Goal: Information Seeking & Learning: Learn about a topic

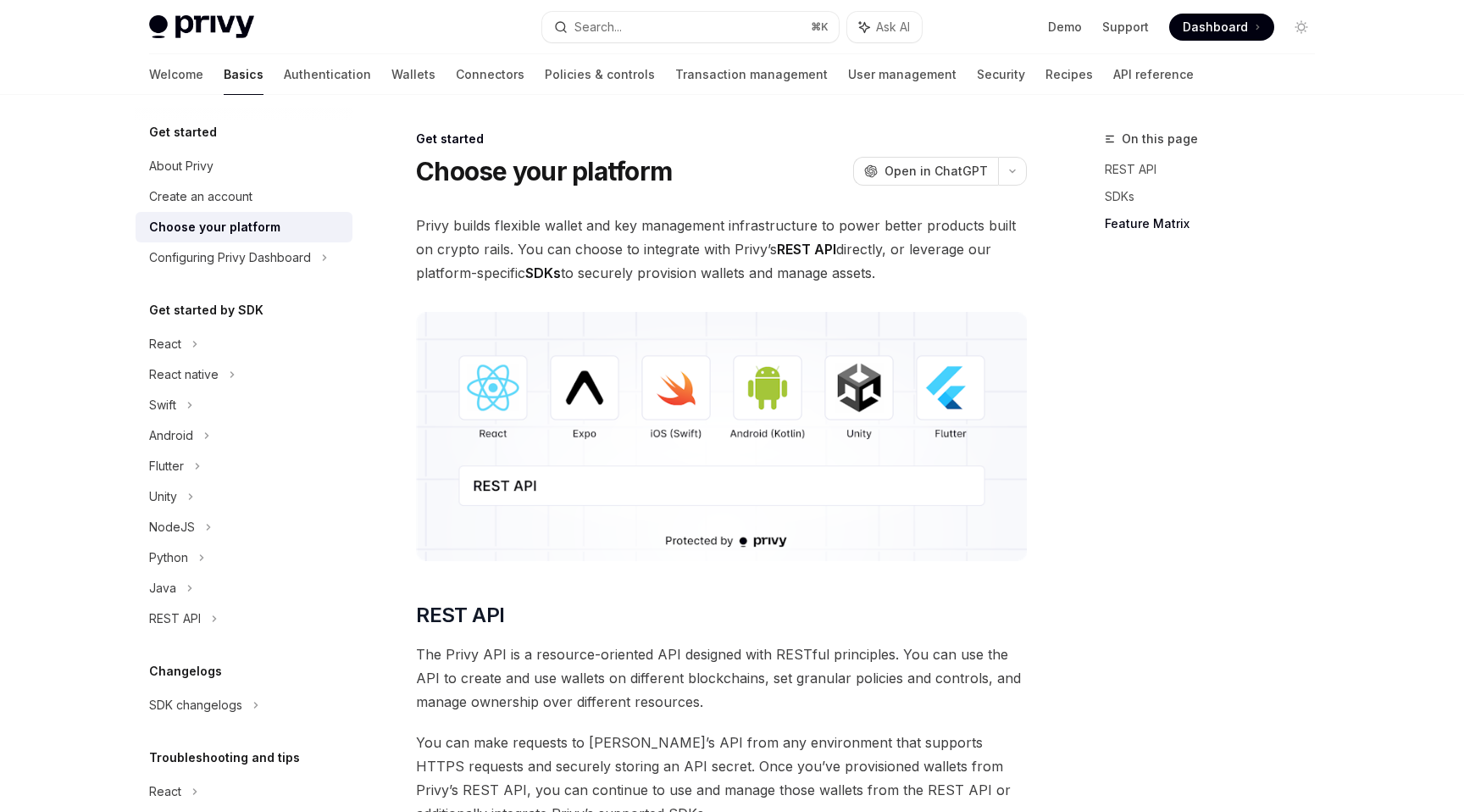
scroll to position [3085, 0]
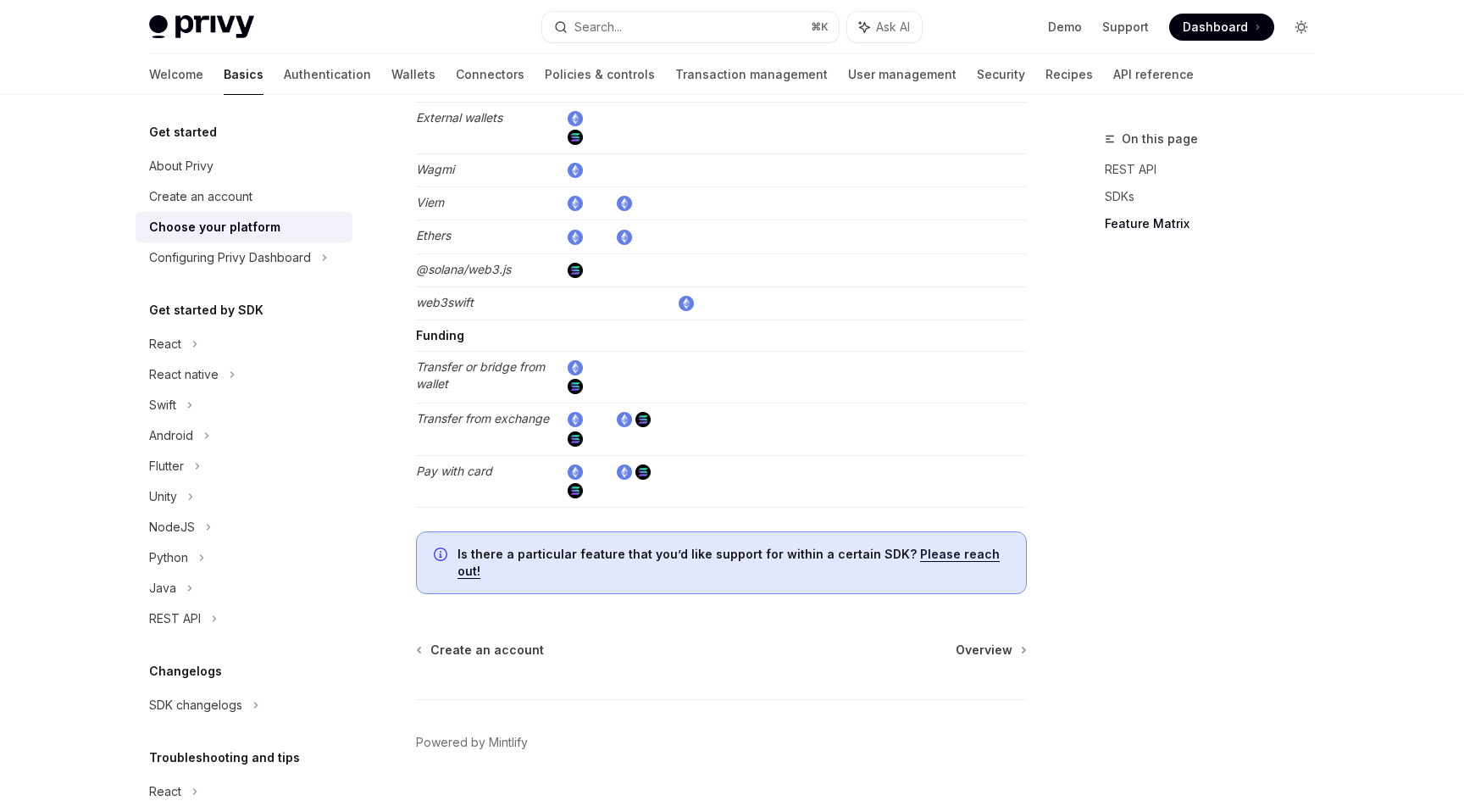
click at [1301, 24] on icon "Toggle dark mode" at bounding box center [1301, 27] width 7 height 7
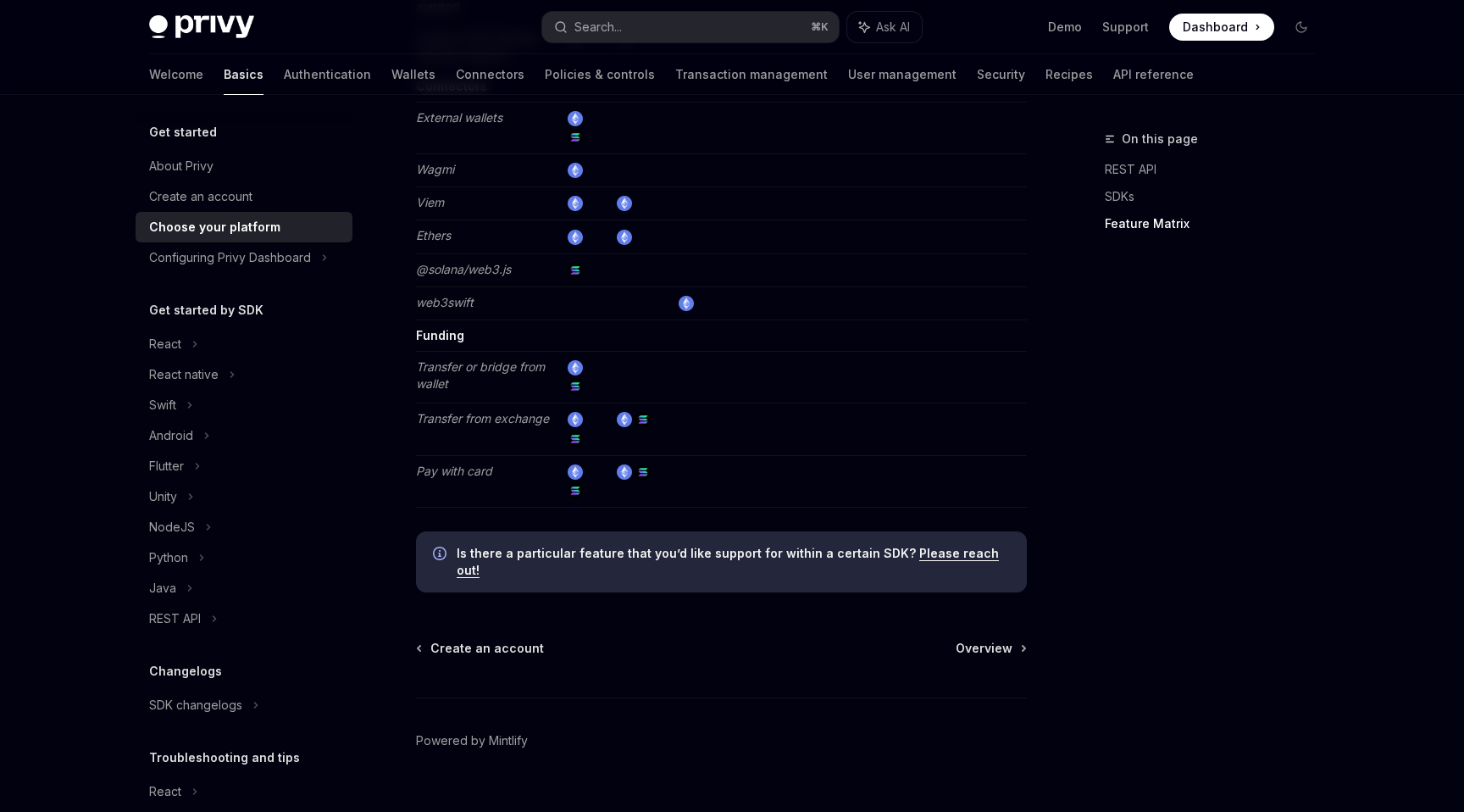
click at [1220, 21] on span "Dashboard" at bounding box center [1215, 27] width 65 height 17
click at [456, 76] on link "Connectors" at bounding box center [490, 74] width 68 height 41
type textarea "*"
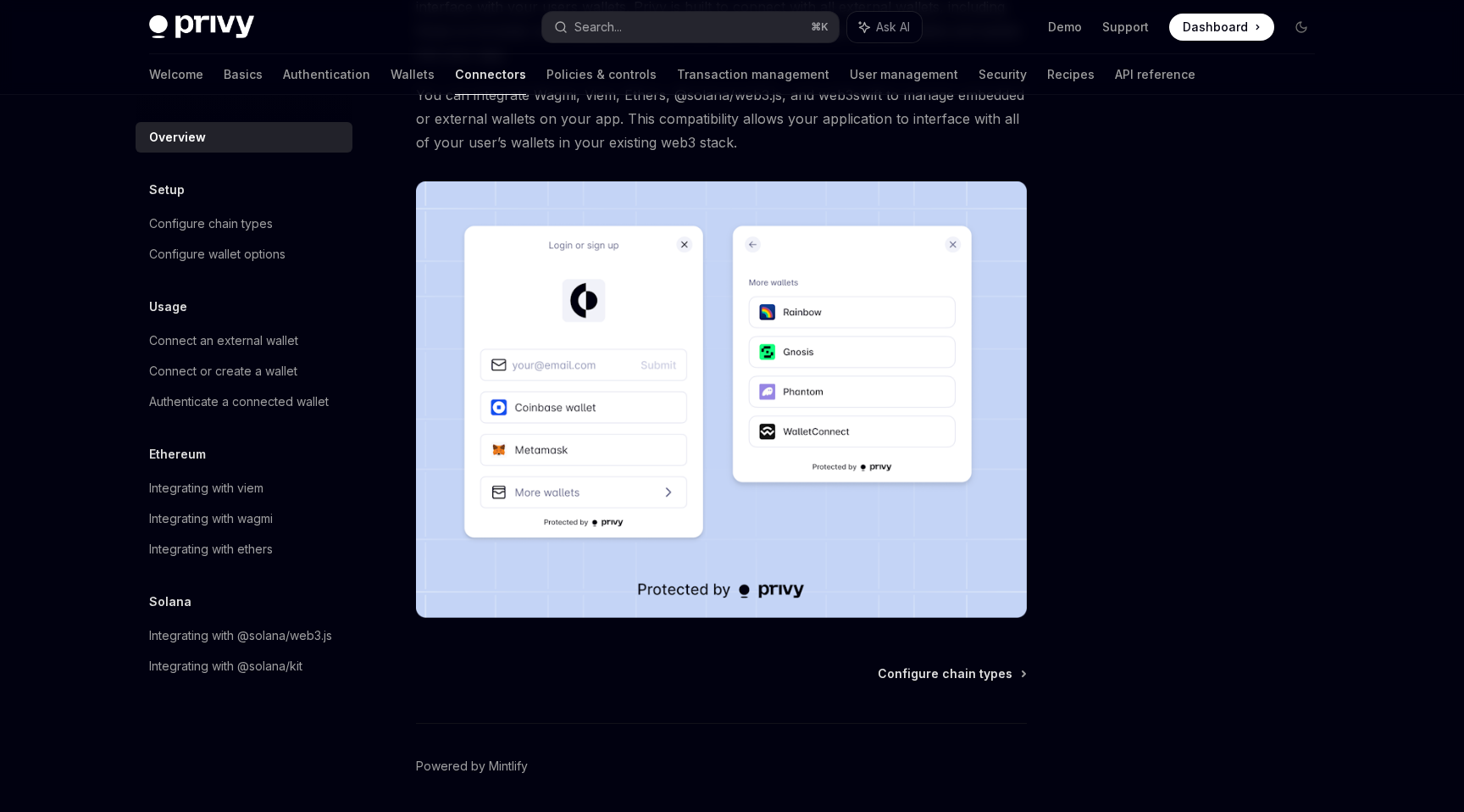
scroll to position [275, 0]
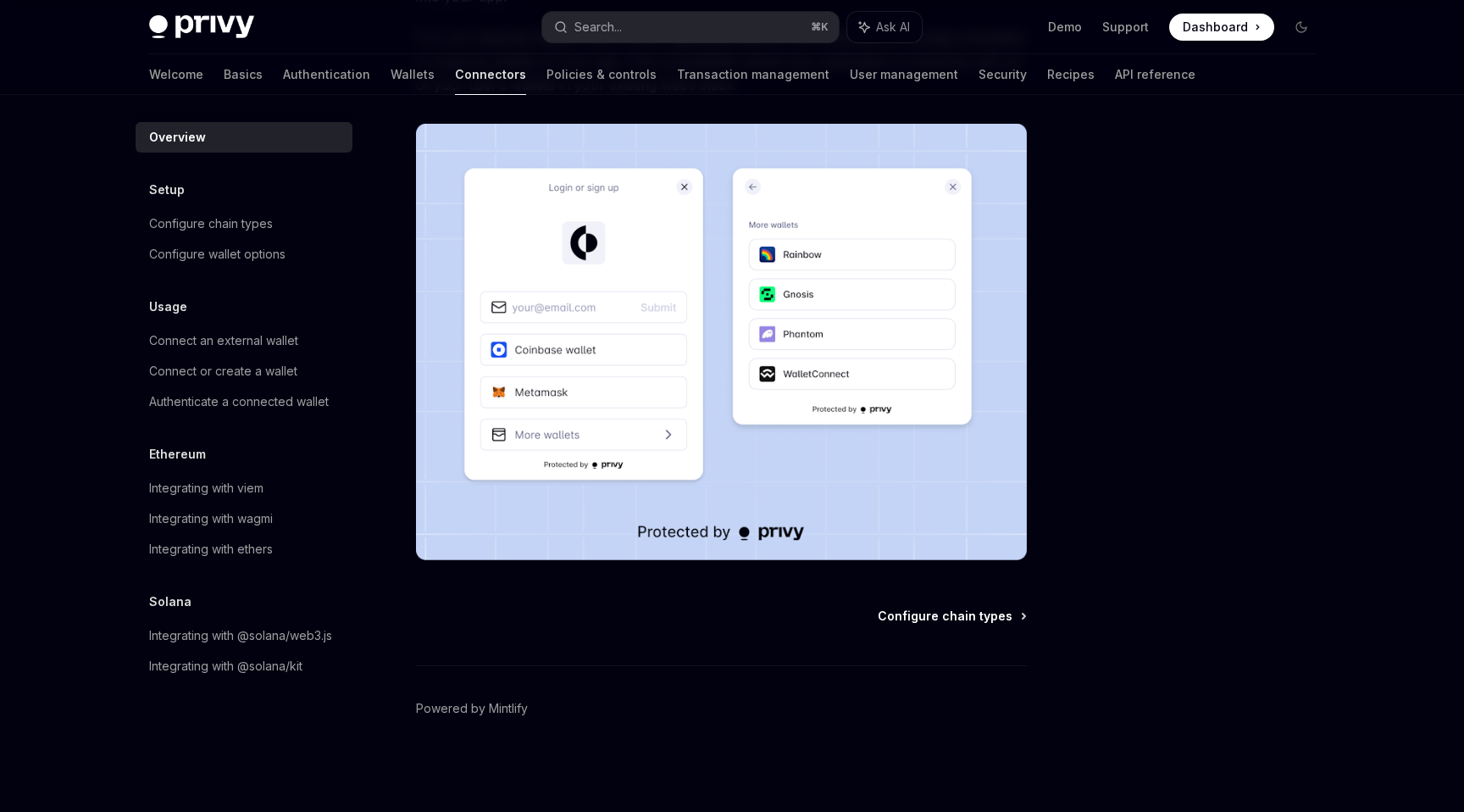
click at [927, 623] on span "Configure chain types" at bounding box center [945, 616] width 134 height 17
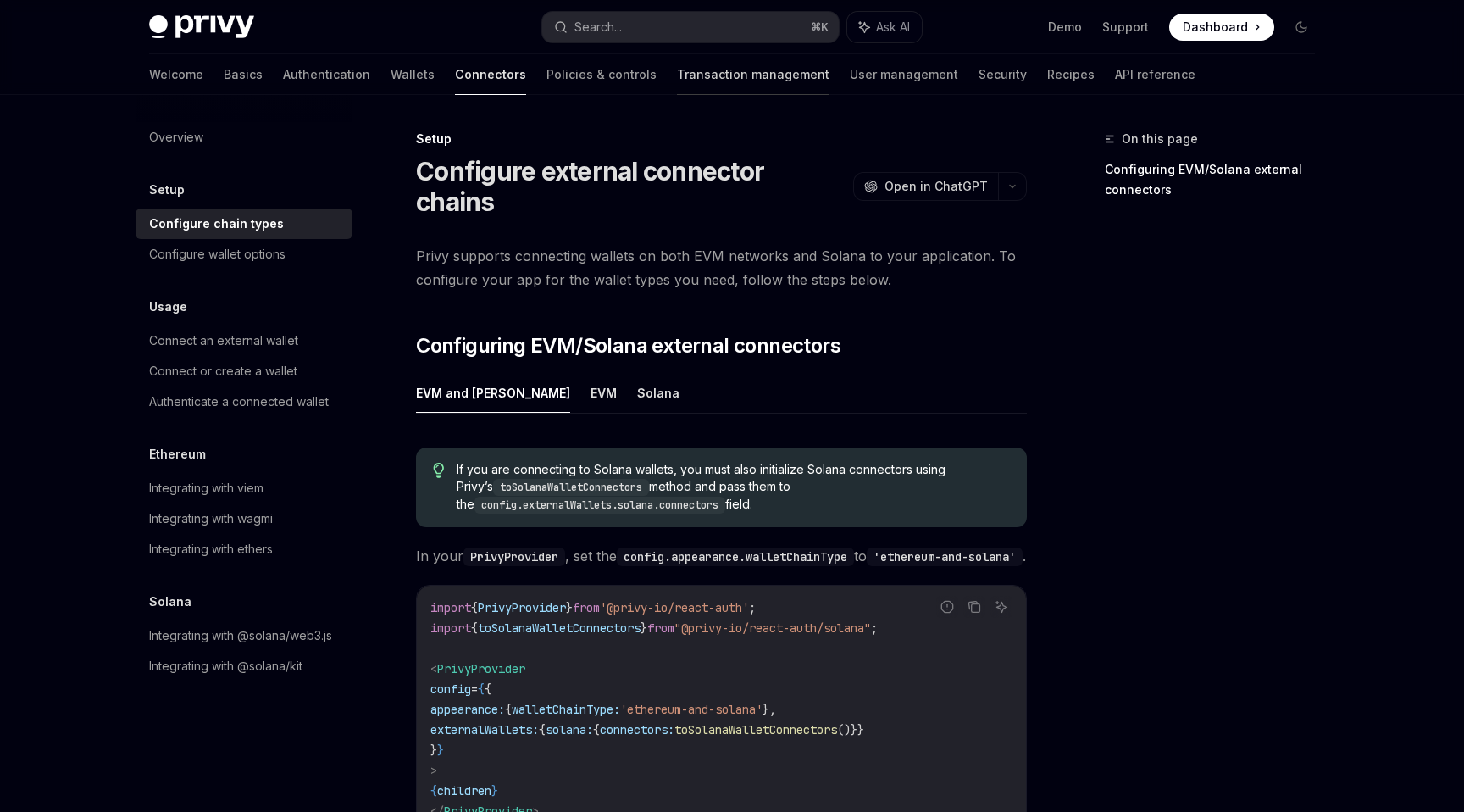
click at [677, 82] on link "Transaction management" at bounding box center [753, 74] width 152 height 41
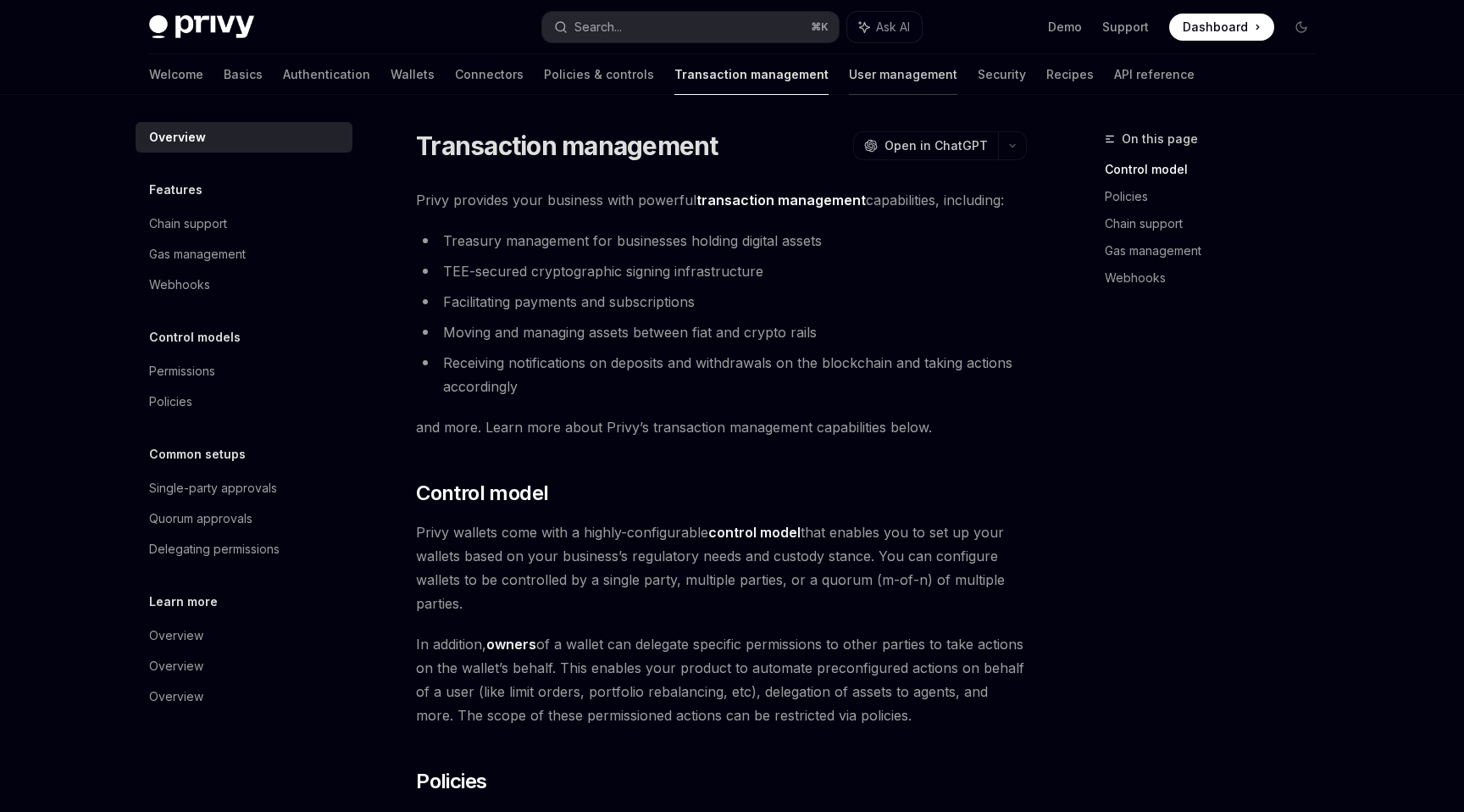
click at [849, 77] on link "User management" at bounding box center [903, 74] width 109 height 41
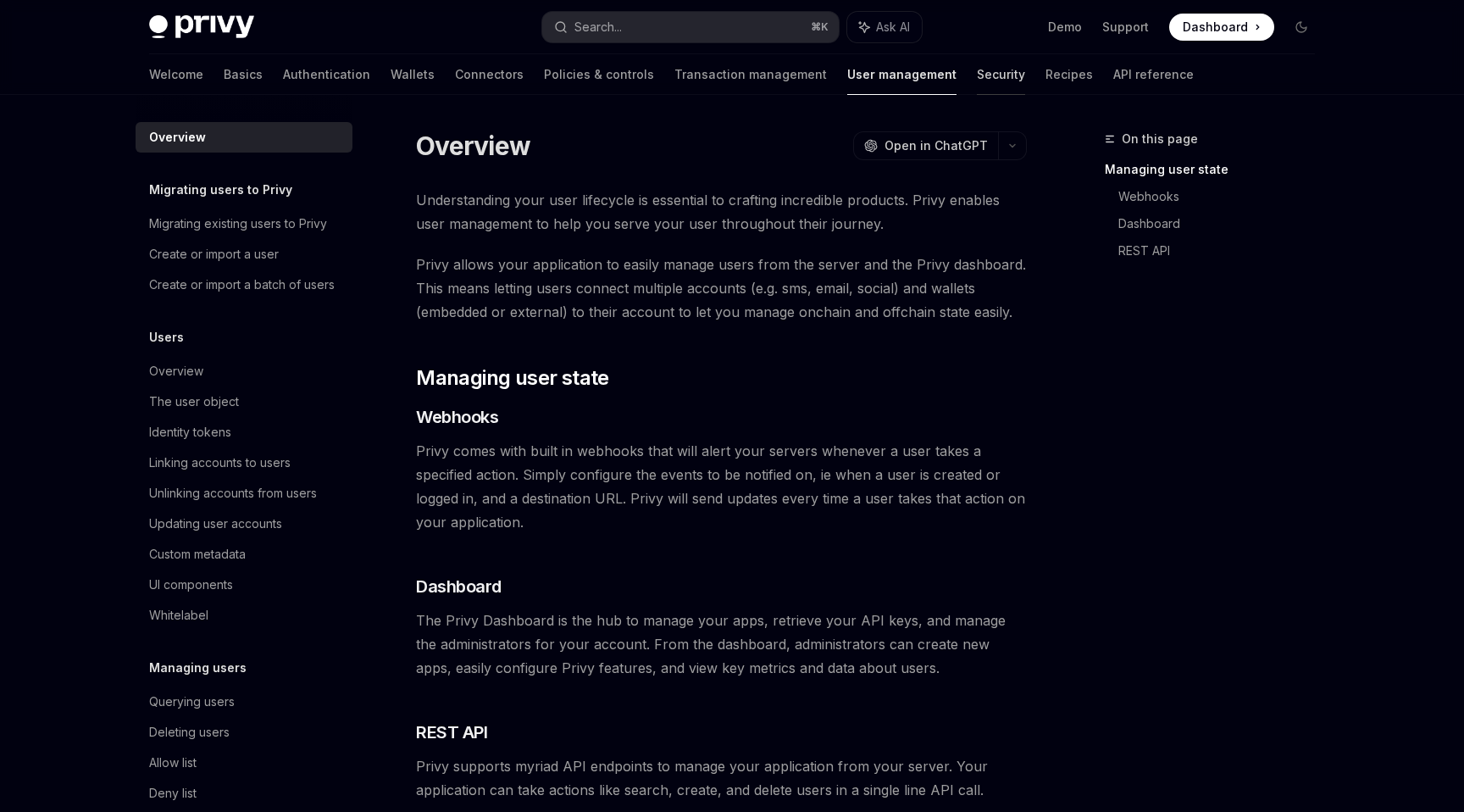
click at [977, 74] on link "Security" at bounding box center [1001, 74] width 48 height 41
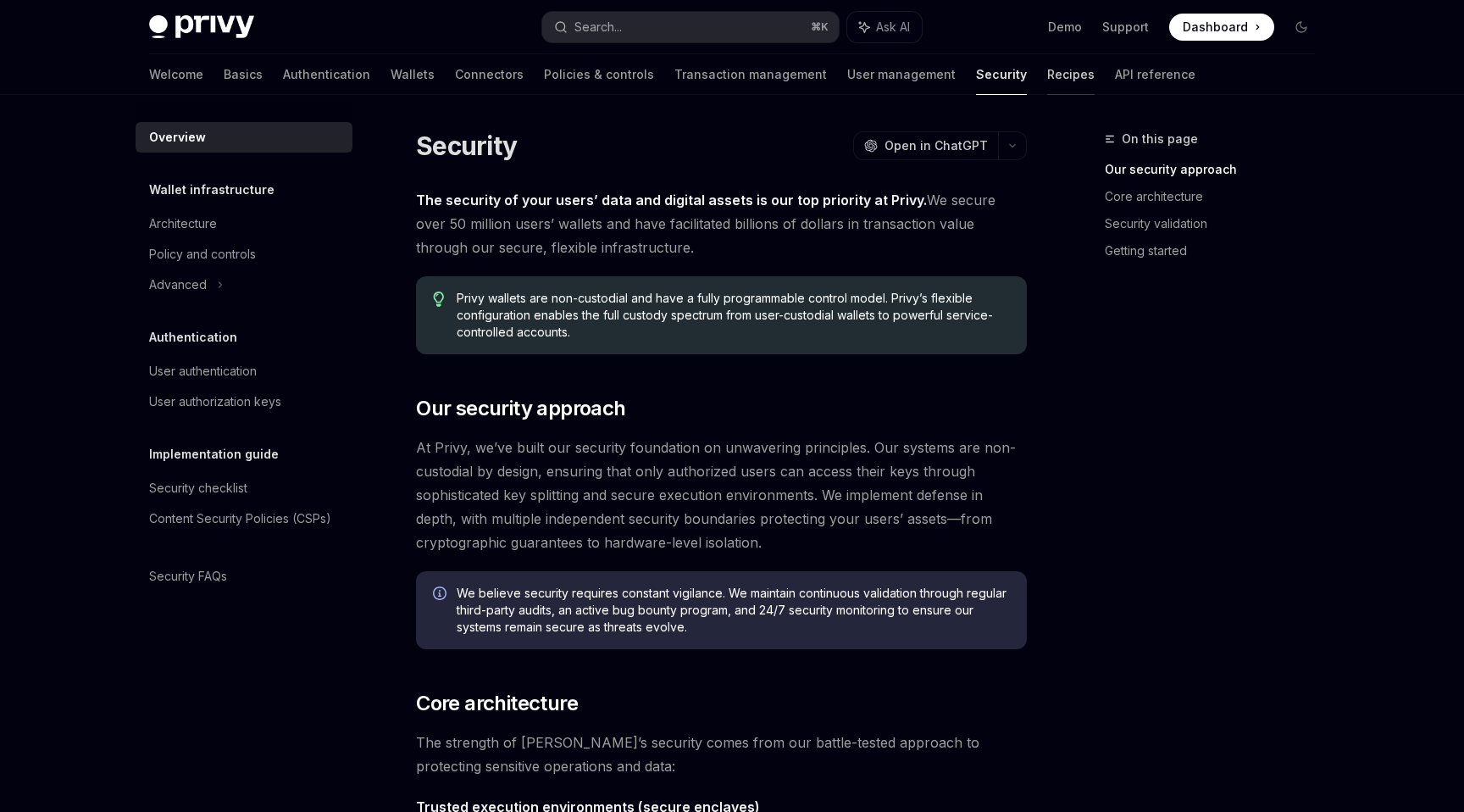
click at [1047, 79] on link "Recipes" at bounding box center [1070, 74] width 47 height 41
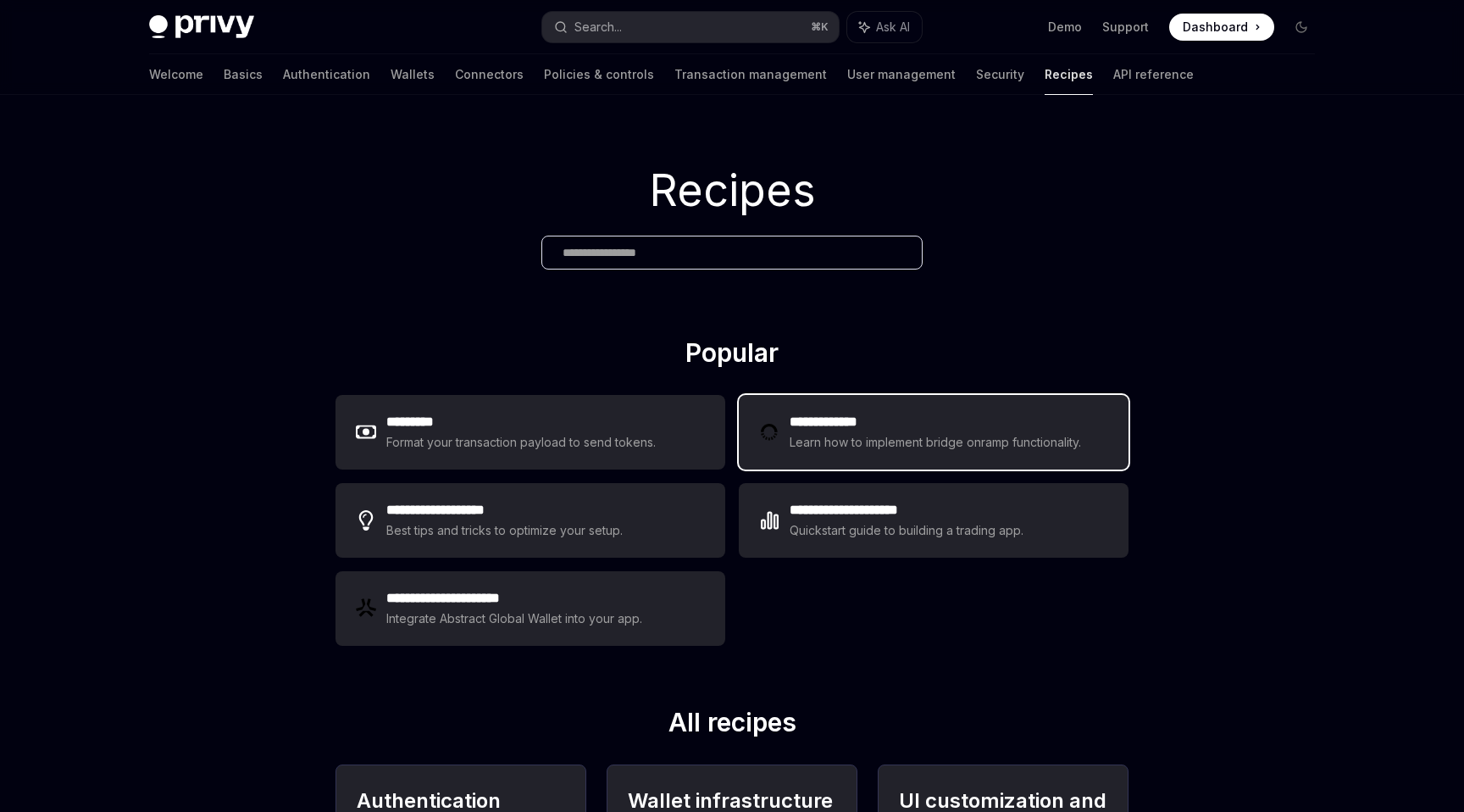
click at [1076, 431] on h2 "**********" at bounding box center [938, 422] width 297 height 21
type textarea "*"
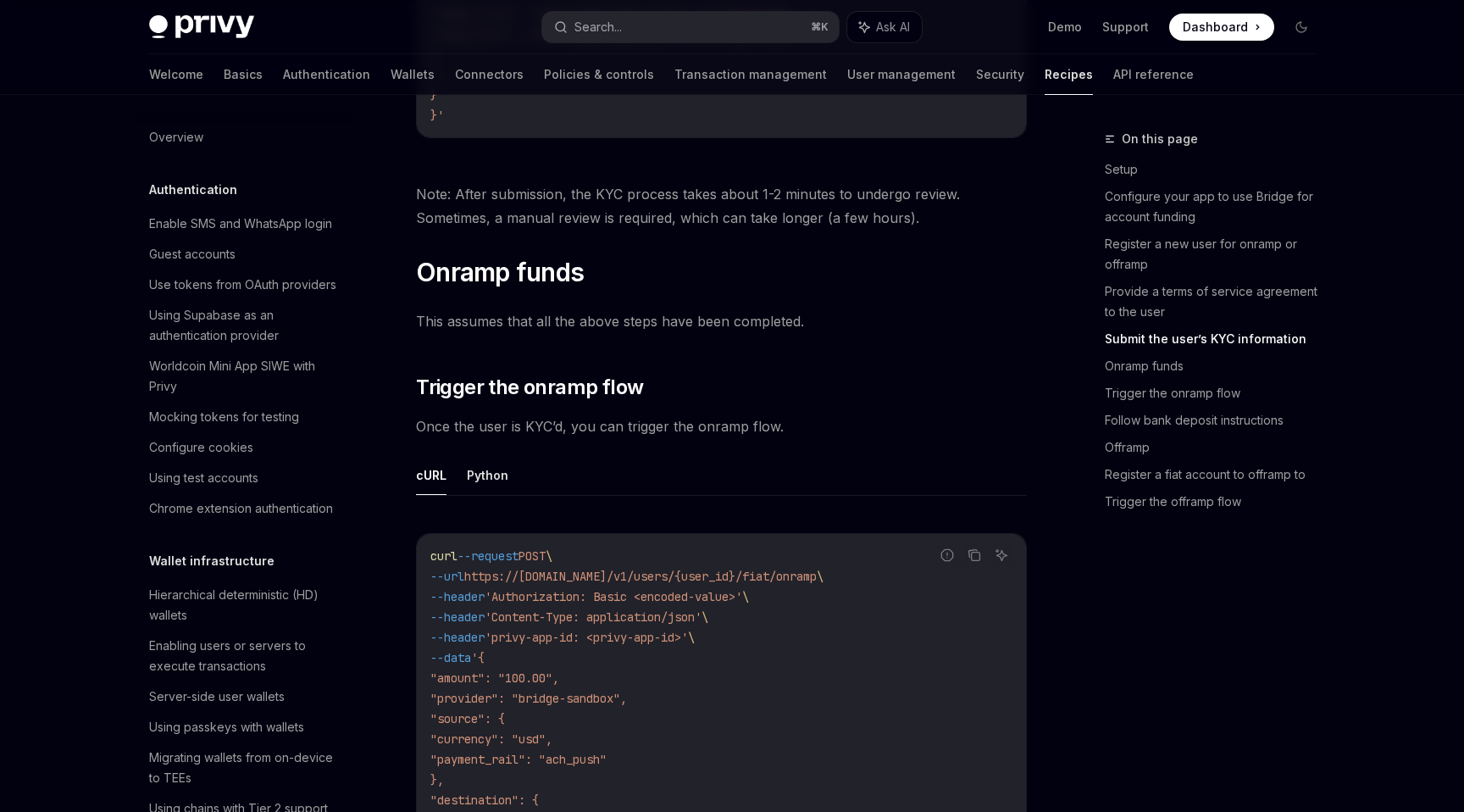
scroll to position [2919, 0]
